Goal: Find specific page/section: Find specific page/section

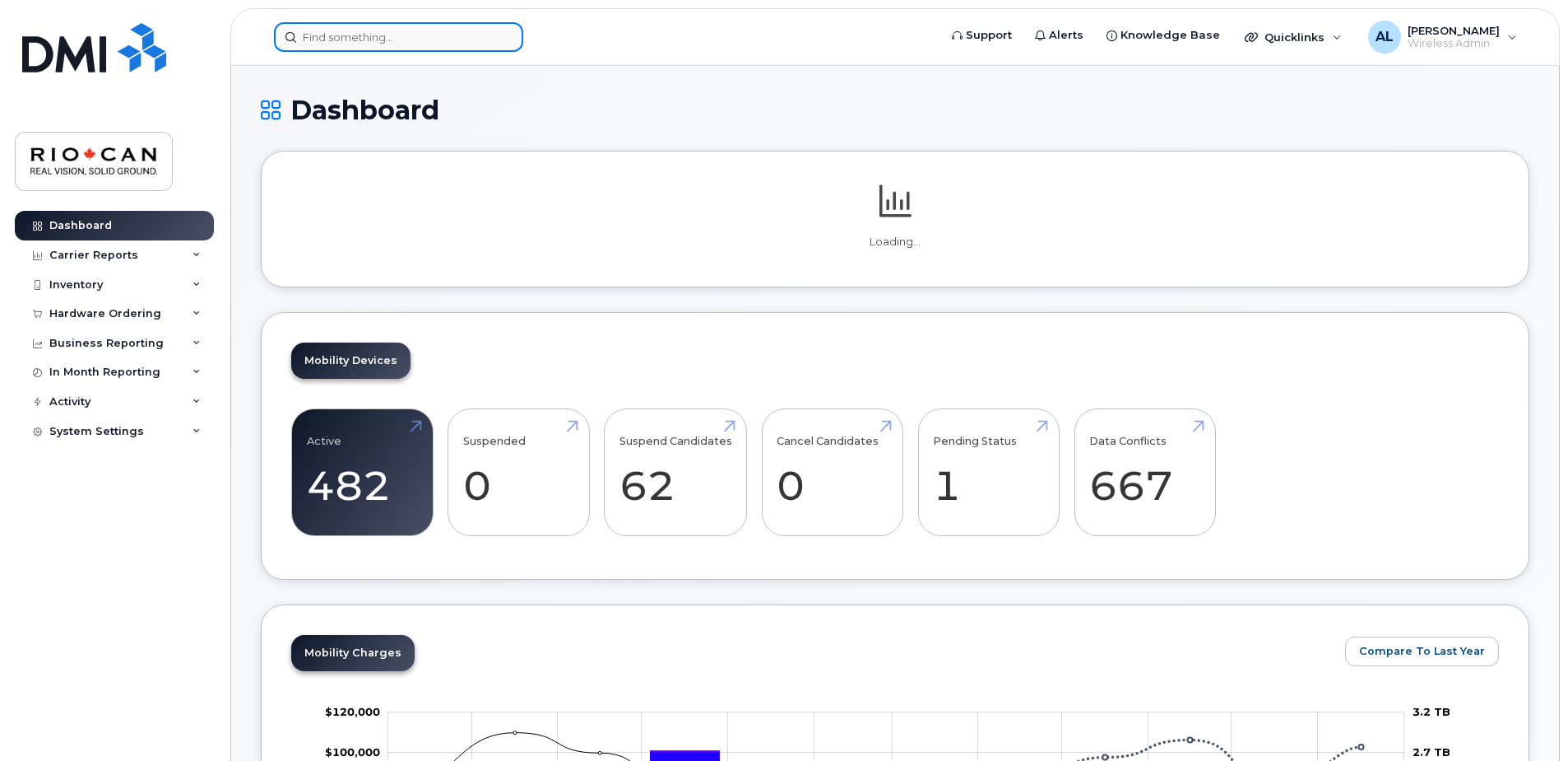
click at [496, 46] on div at bounding box center [398, 37] width 249 height 30
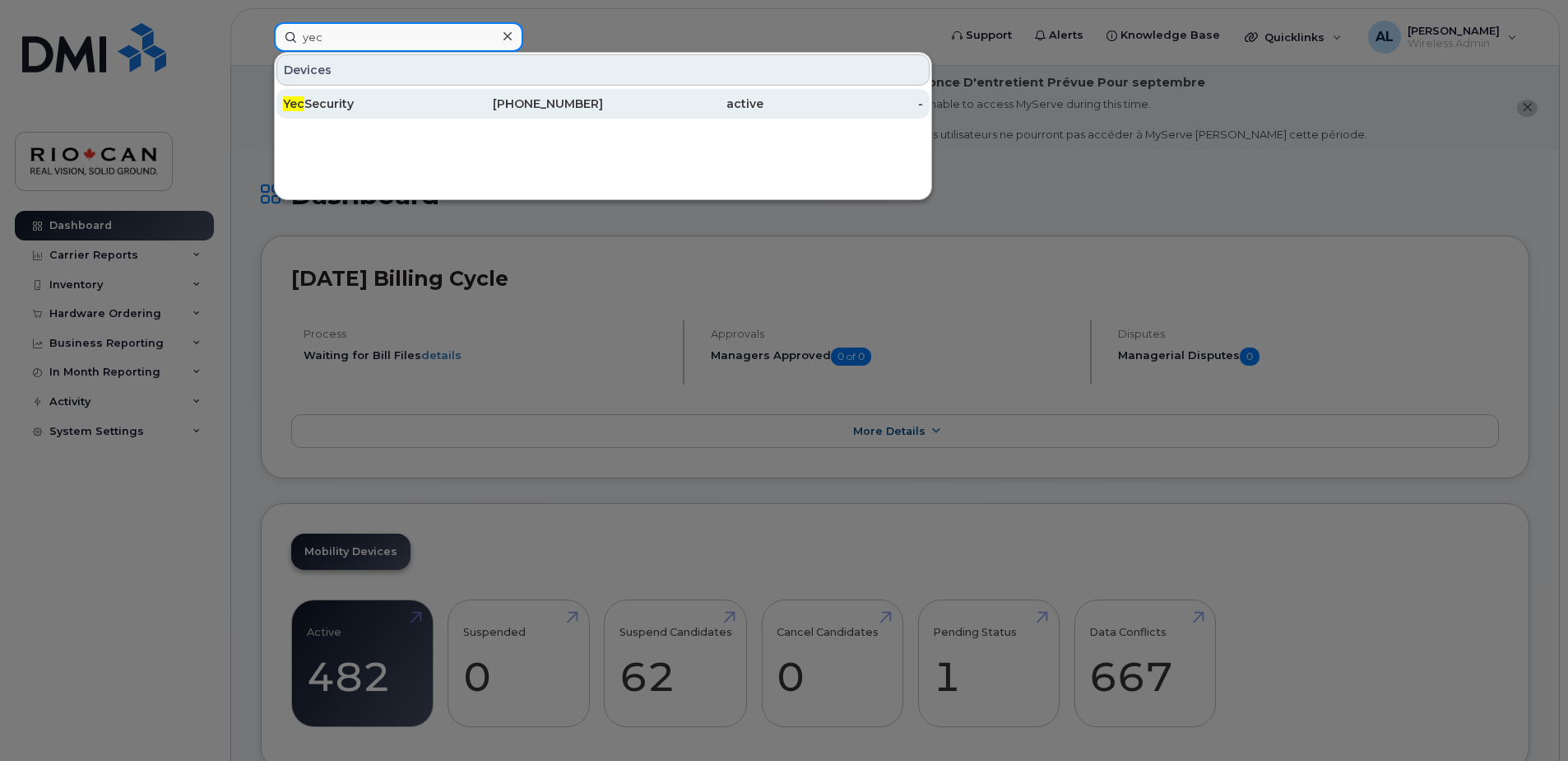
type input "yec"
click at [537, 97] on div "416-557-8220" at bounding box center [524, 103] width 160 height 16
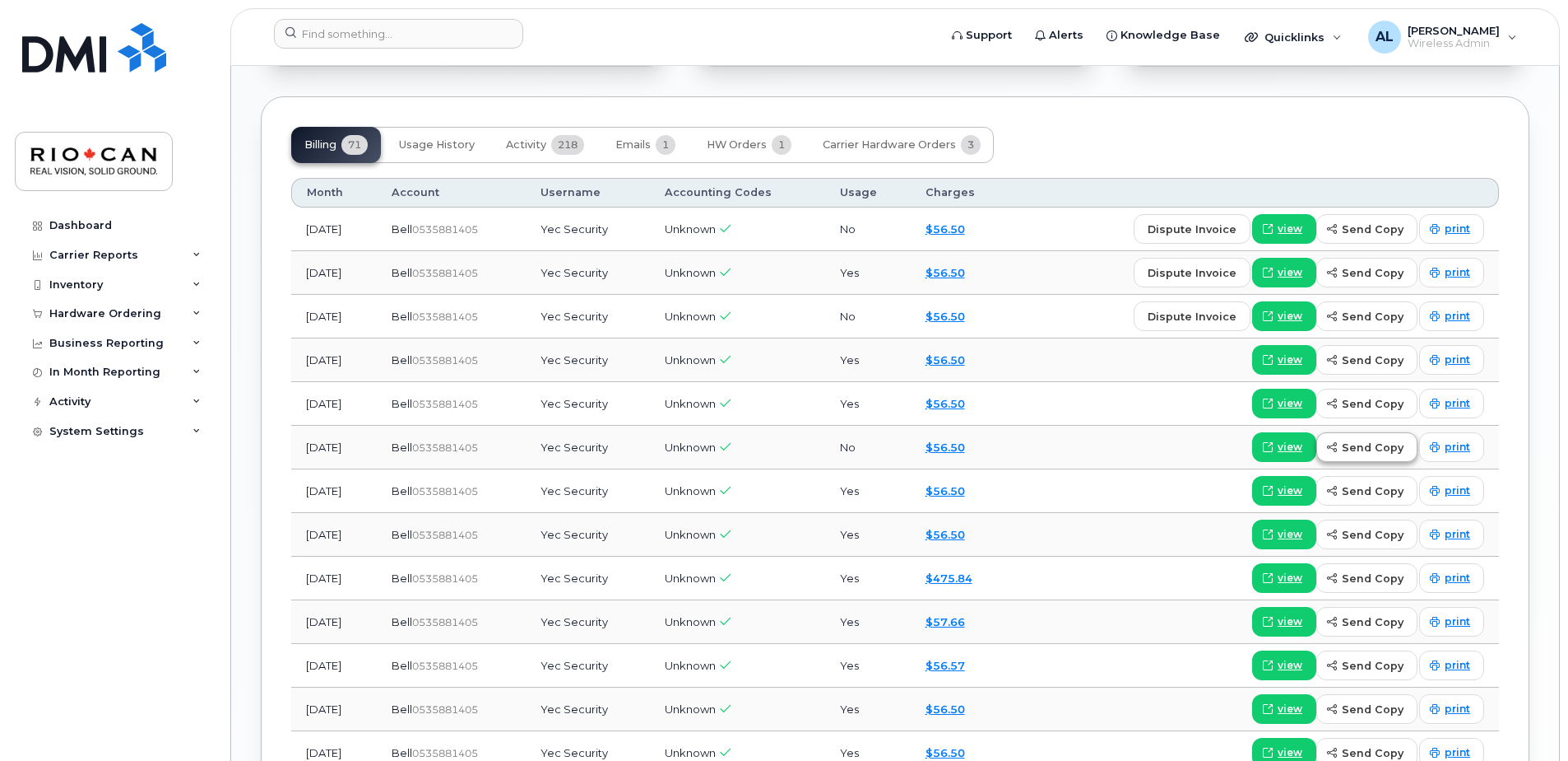
scroll to position [1400, 0]
click at [1282, 450] on link "view" at bounding box center [1284, 446] width 64 height 30
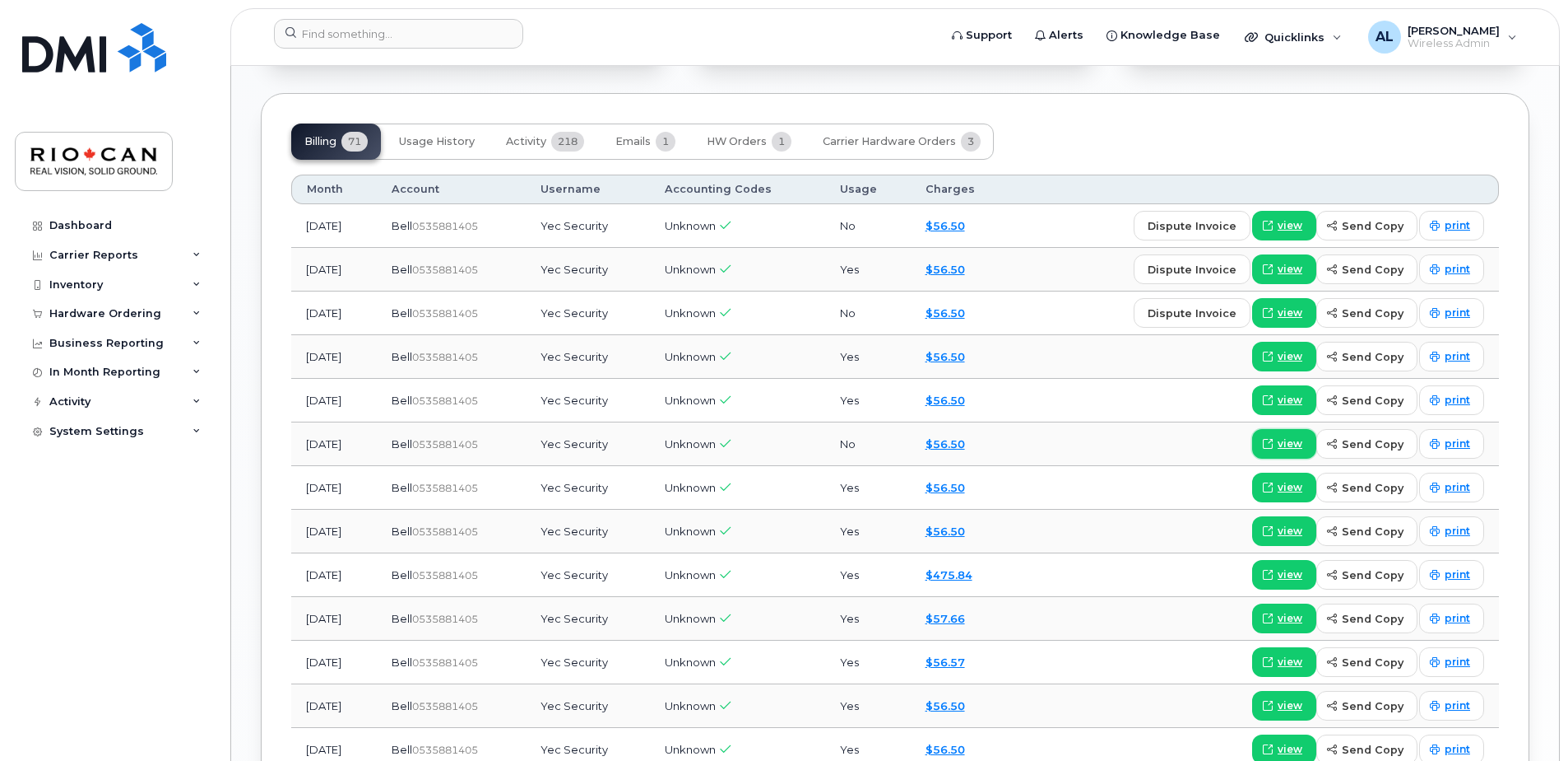
scroll to position [1403, 0]
click at [1301, 398] on span "view" at bounding box center [1290, 398] width 25 height 15
click at [1286, 354] on span "view" at bounding box center [1290, 355] width 25 height 15
click at [1298, 308] on span "view" at bounding box center [1290, 311] width 25 height 15
click at [1292, 224] on span "view" at bounding box center [1290, 224] width 25 height 15
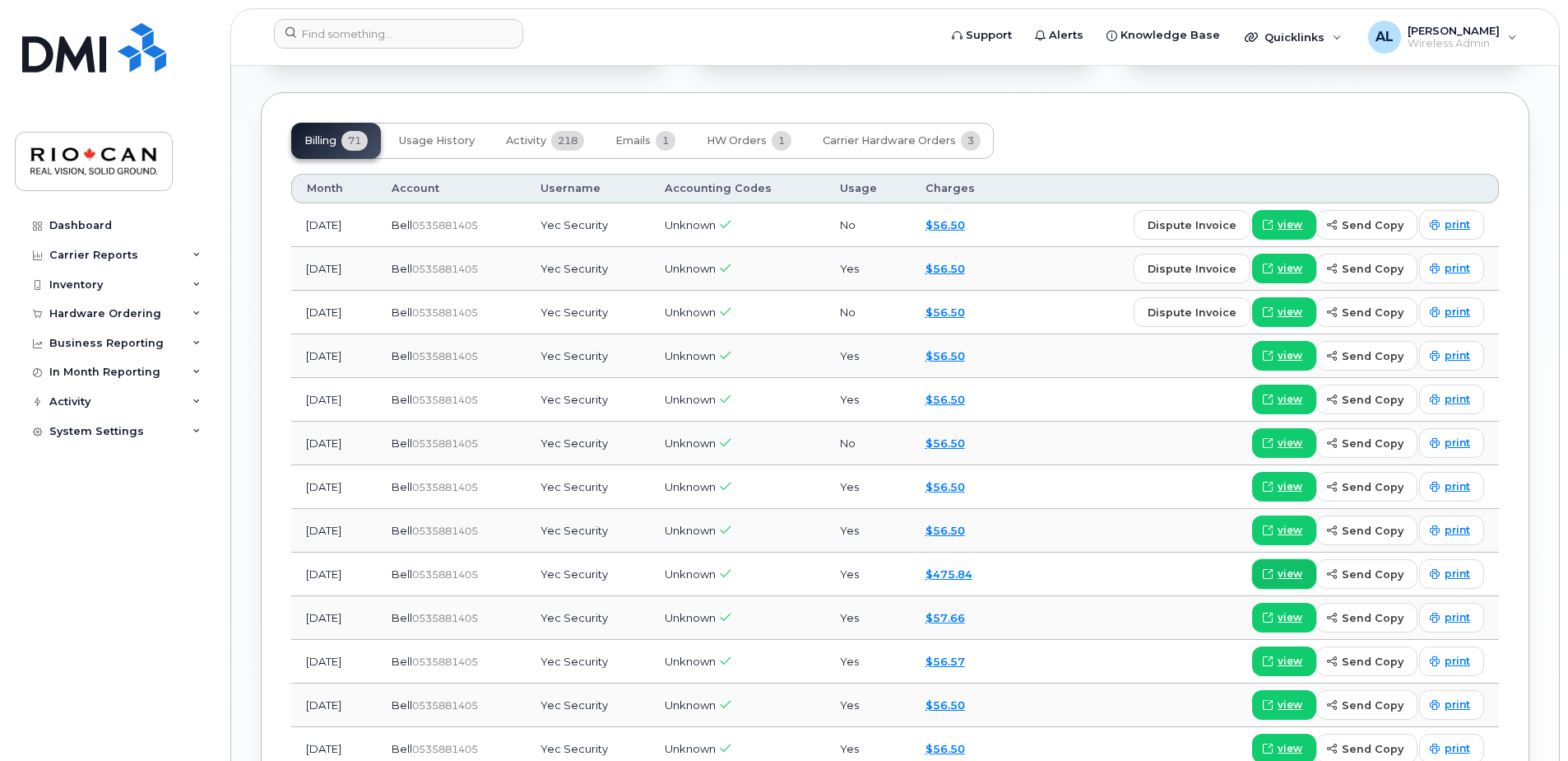
click at [1303, 572] on span "view" at bounding box center [1290, 573] width 25 height 15
click at [1292, 217] on link "view" at bounding box center [1284, 224] width 64 height 30
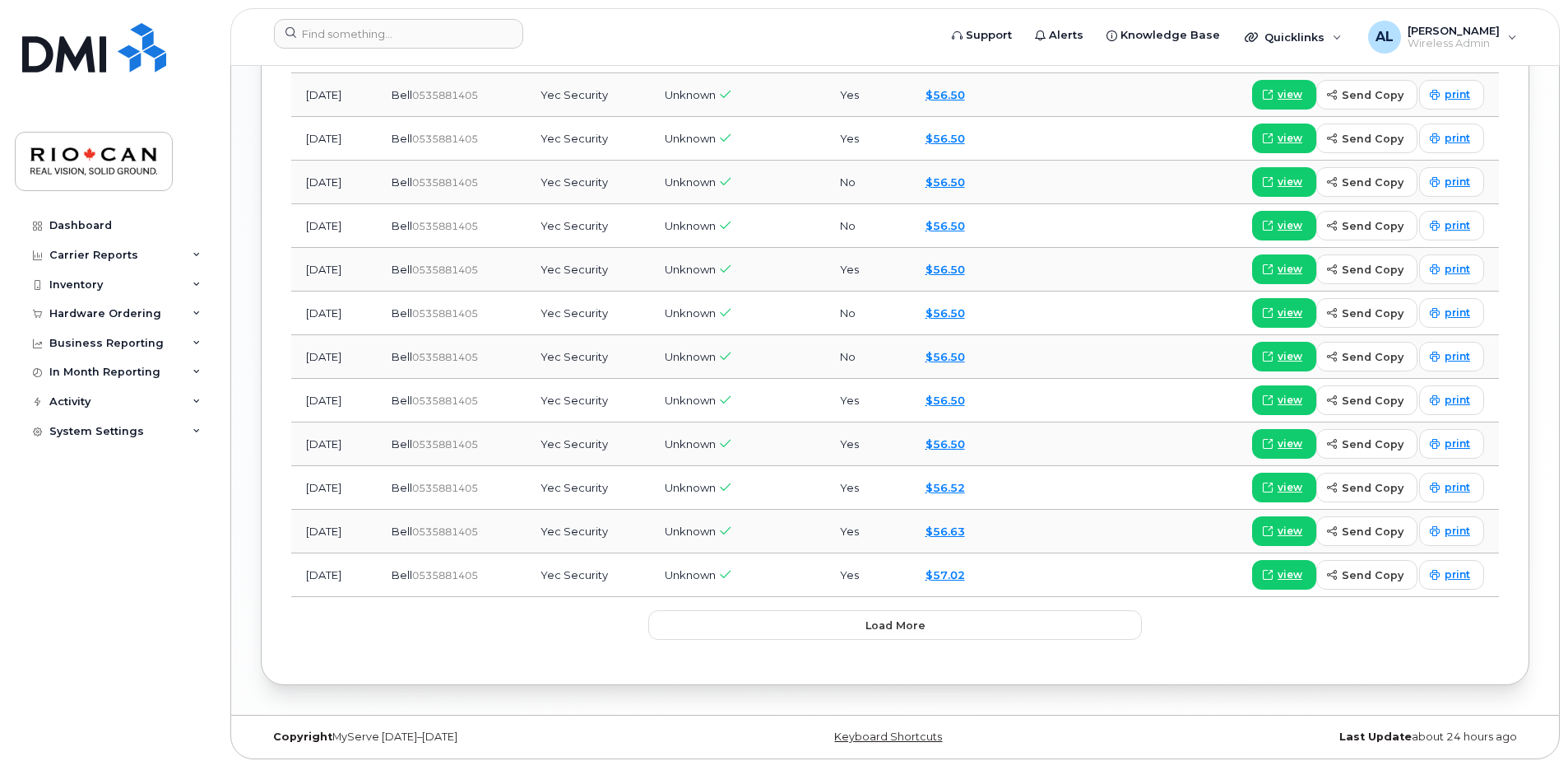
scroll to position [2106, 0]
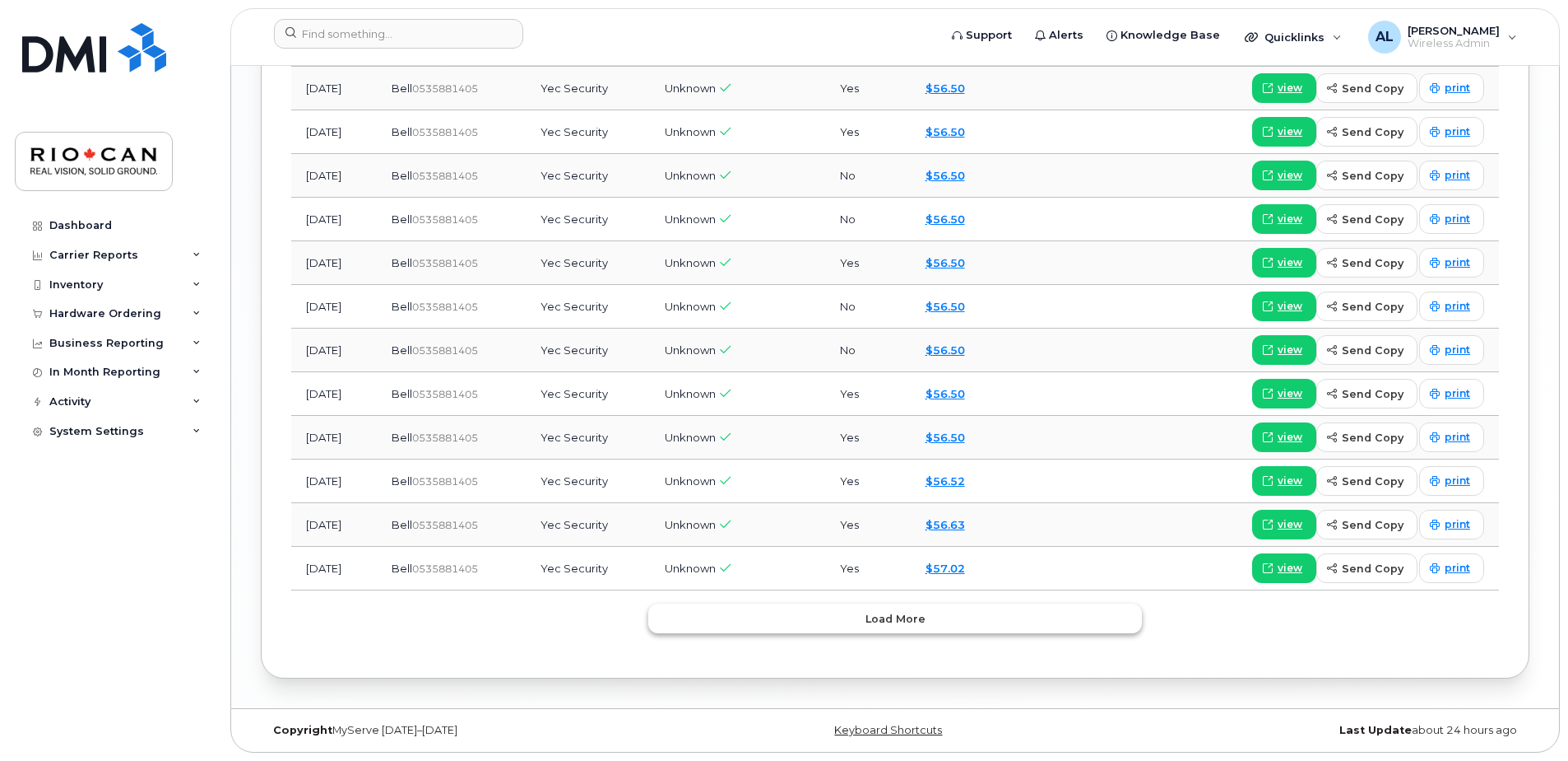
click at [1085, 625] on button "Load more" at bounding box center [894, 618] width 494 height 30
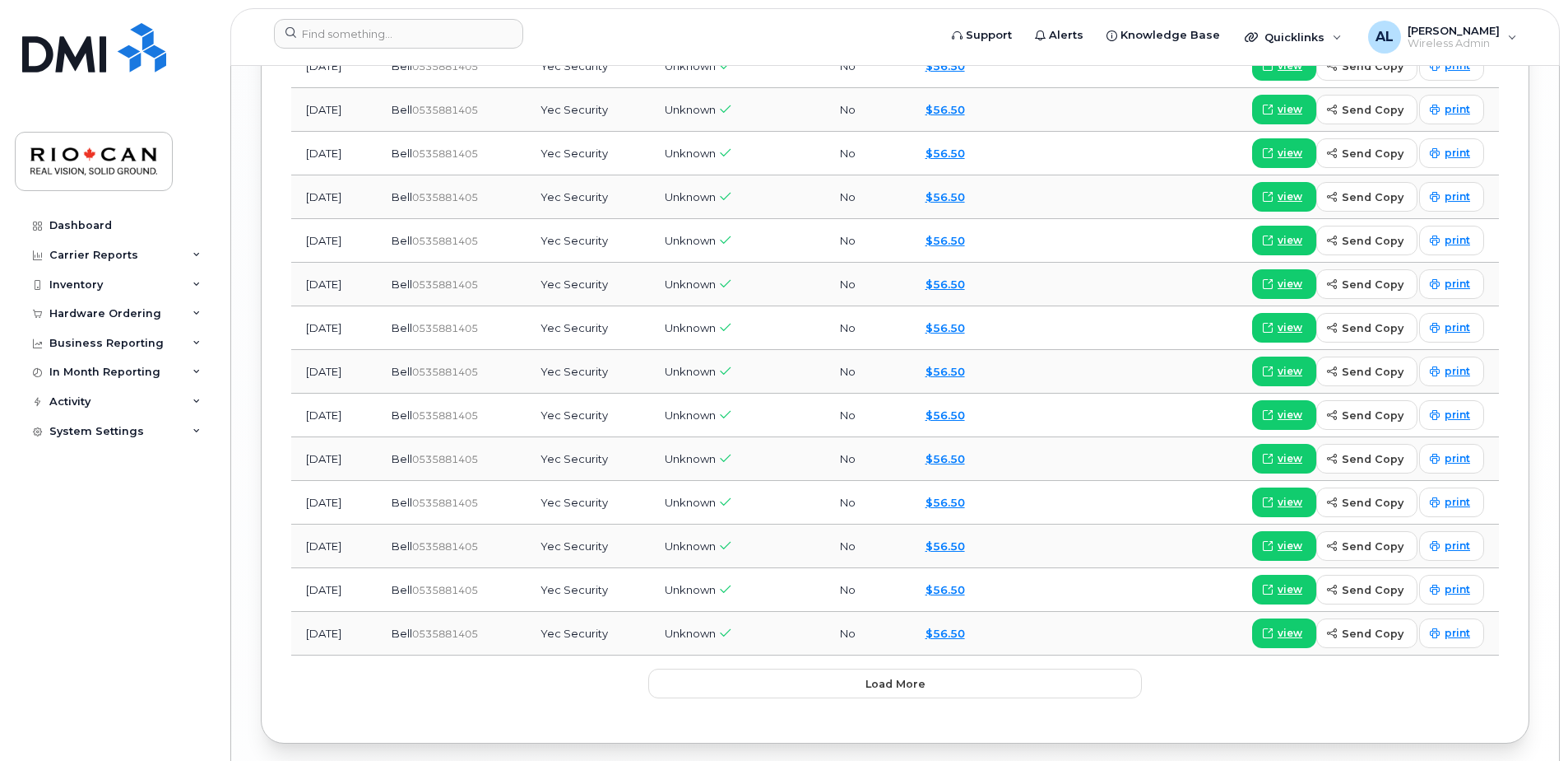
scroll to position [3198, 0]
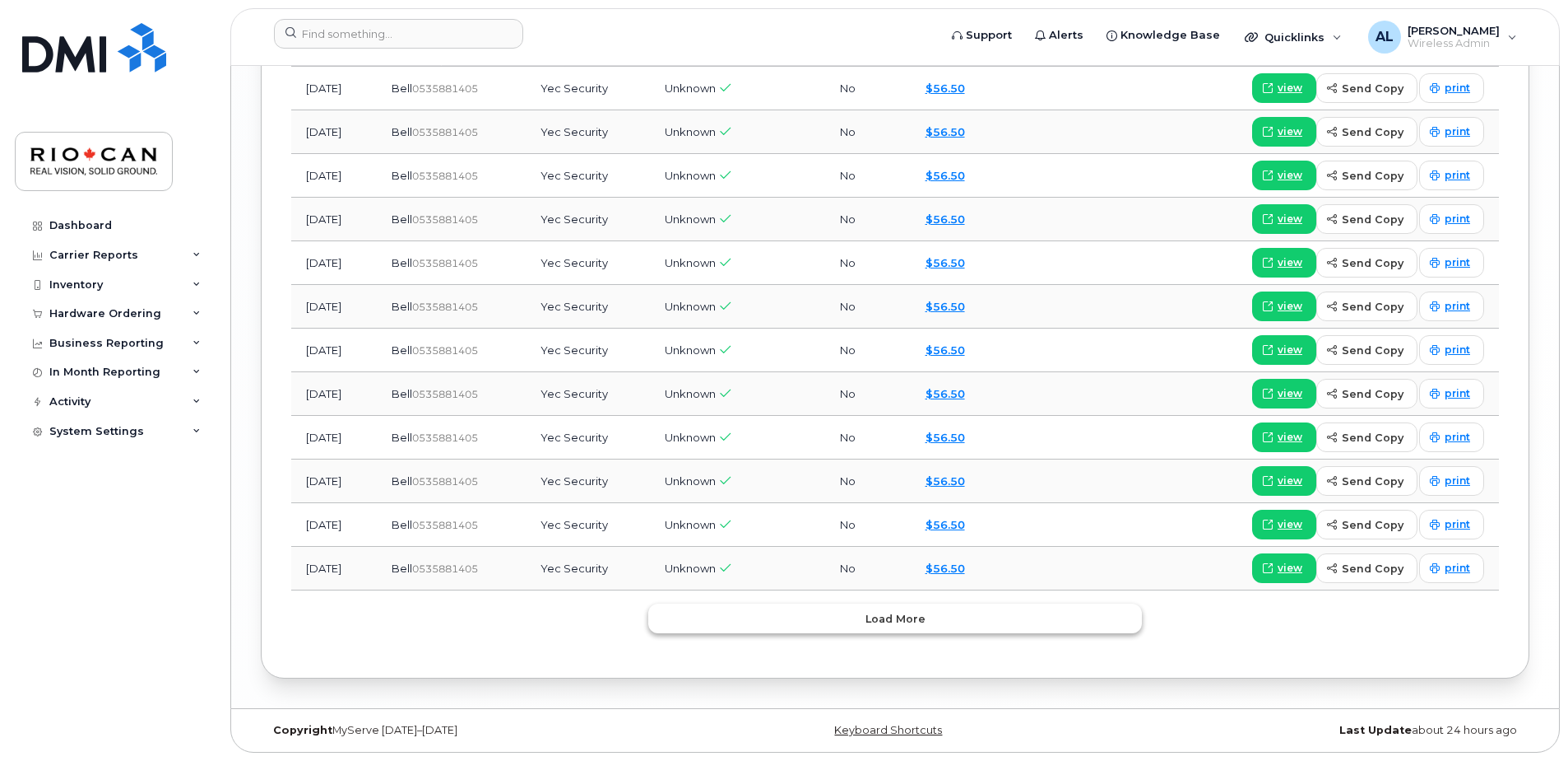
click at [1043, 623] on button "Load more" at bounding box center [894, 618] width 494 height 30
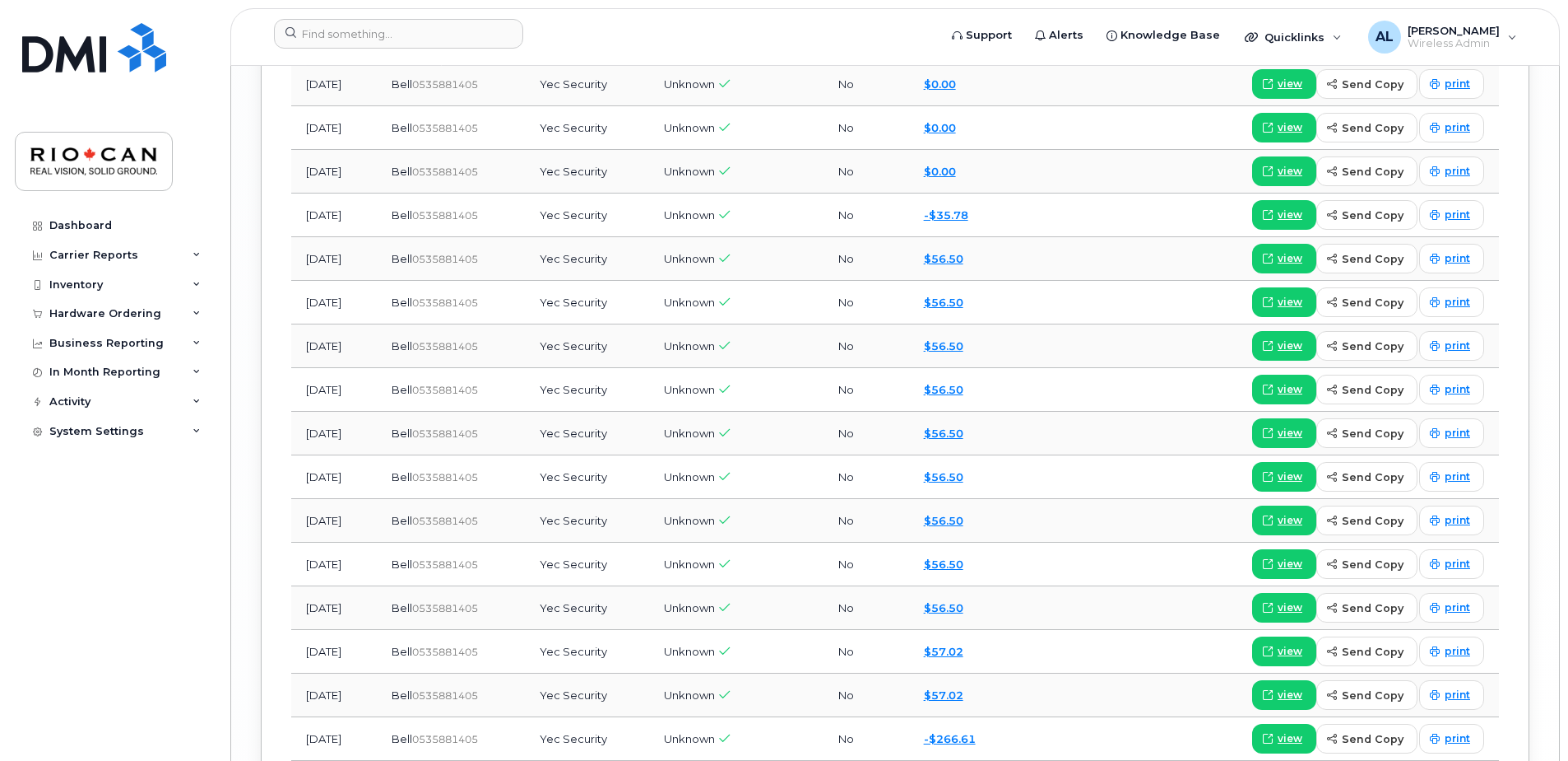
scroll to position [4071, 0]
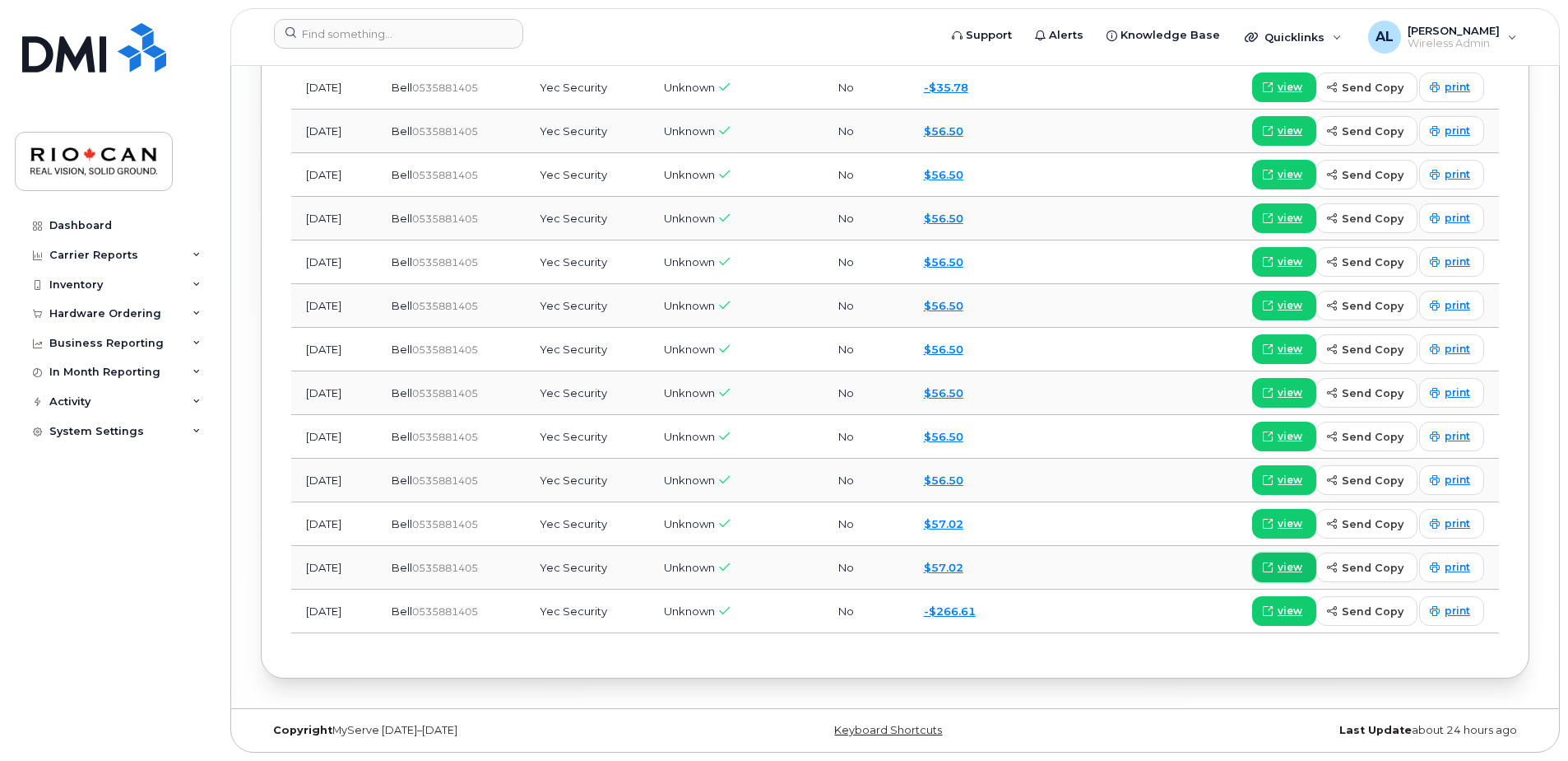
click at [1288, 568] on span "view" at bounding box center [1290, 566] width 25 height 15
click at [952, 478] on link "$56.50" at bounding box center [944, 479] width 39 height 13
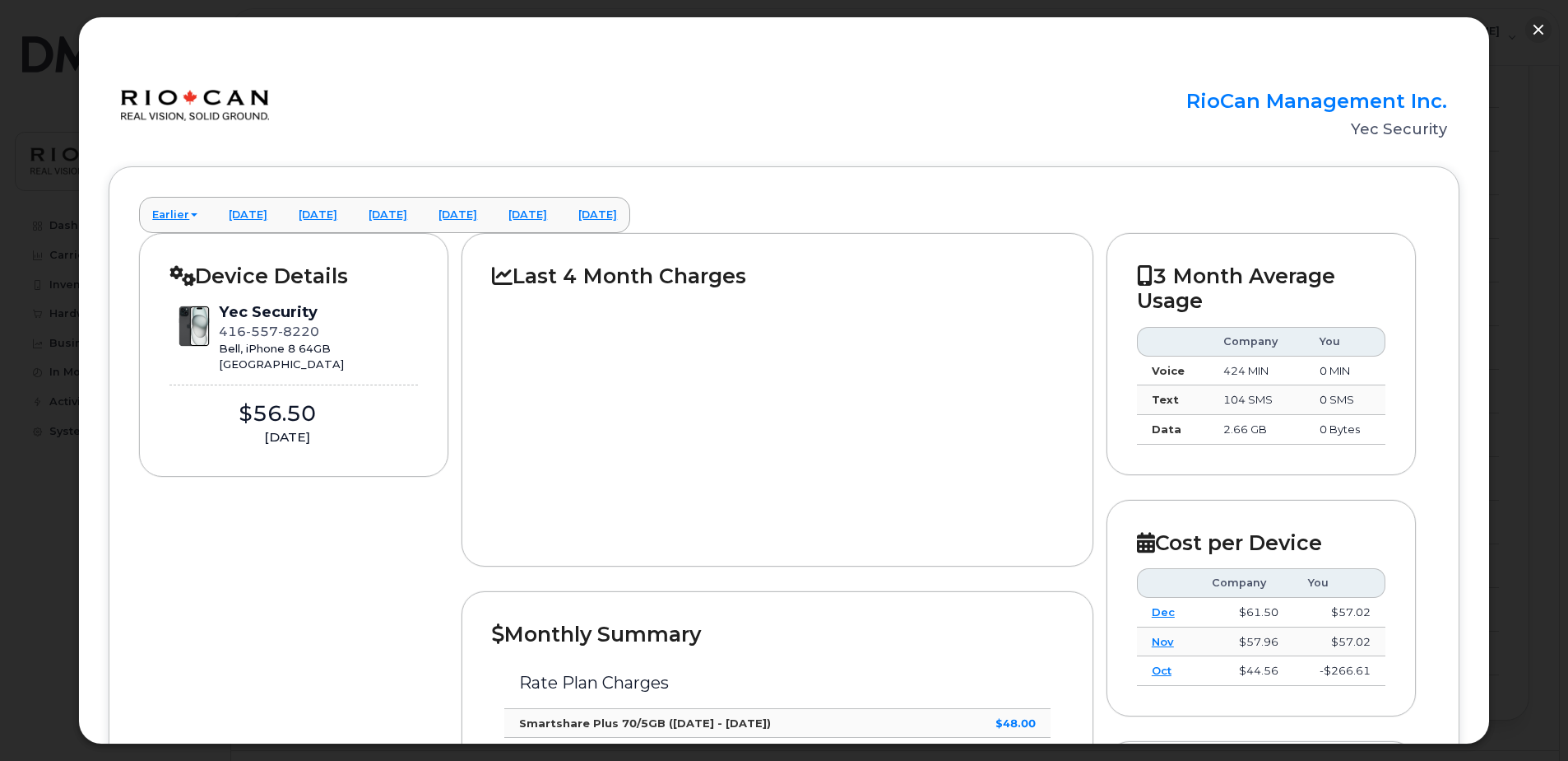
scroll to position [4028, 0]
